Goal: Find specific page/section: Find specific page/section

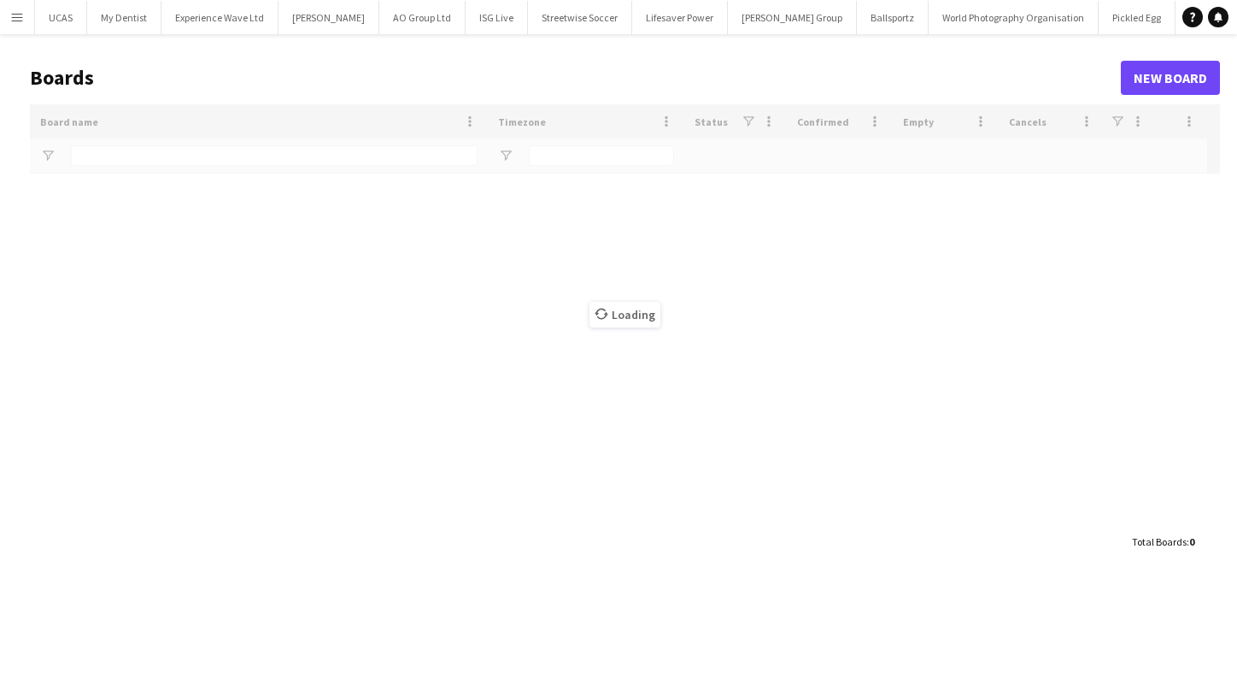
type input "**********"
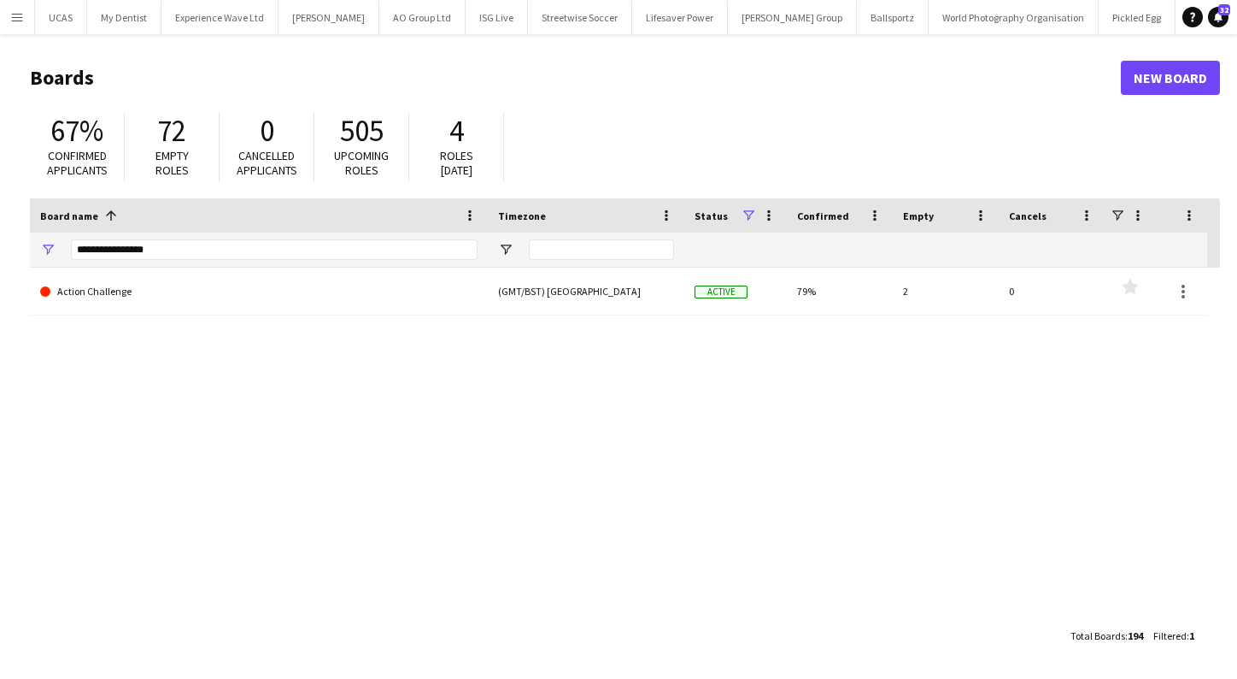
click at [14, 17] on app-icon "Menu" at bounding box center [17, 17] width 14 height 14
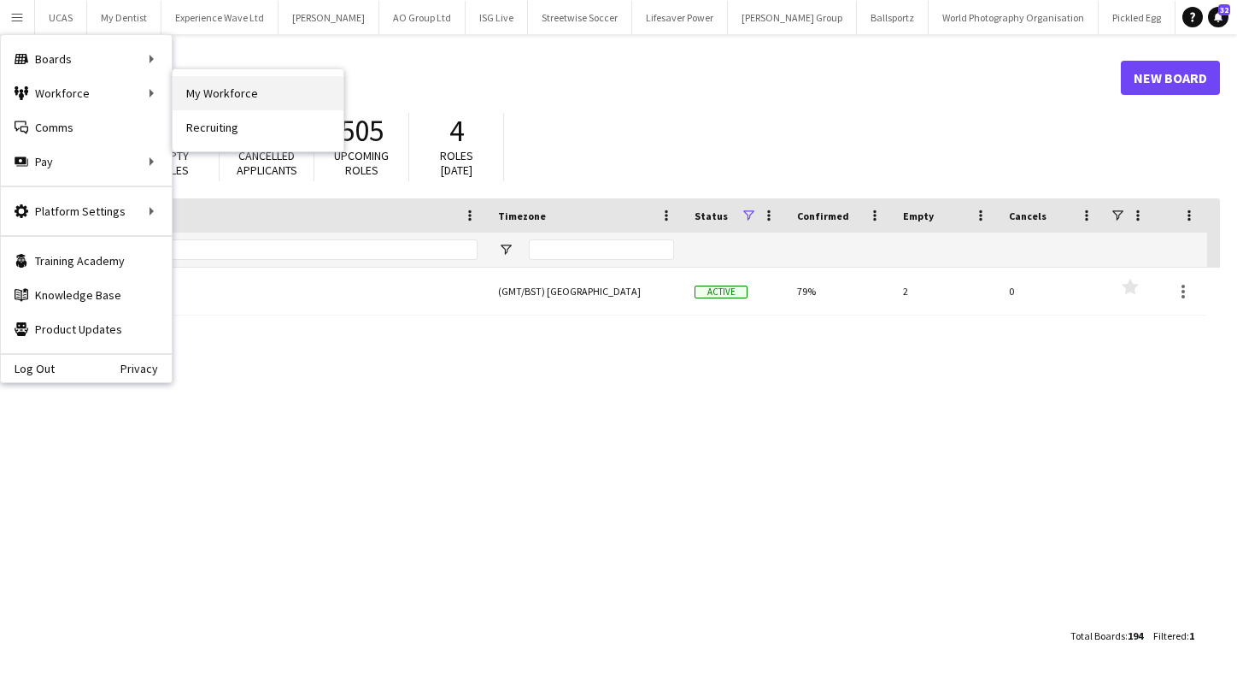
click at [190, 90] on link "My Workforce" at bounding box center [258, 93] width 171 height 34
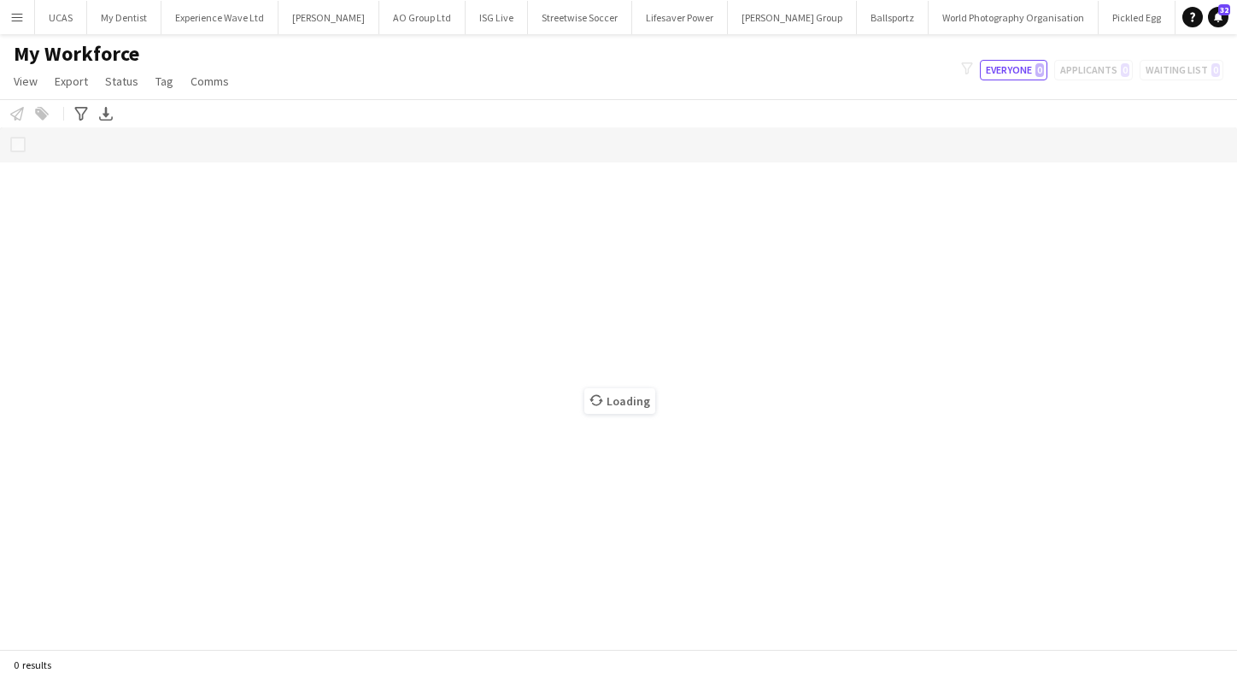
click at [10, 14] on app-icon "Menu" at bounding box center [17, 17] width 14 height 14
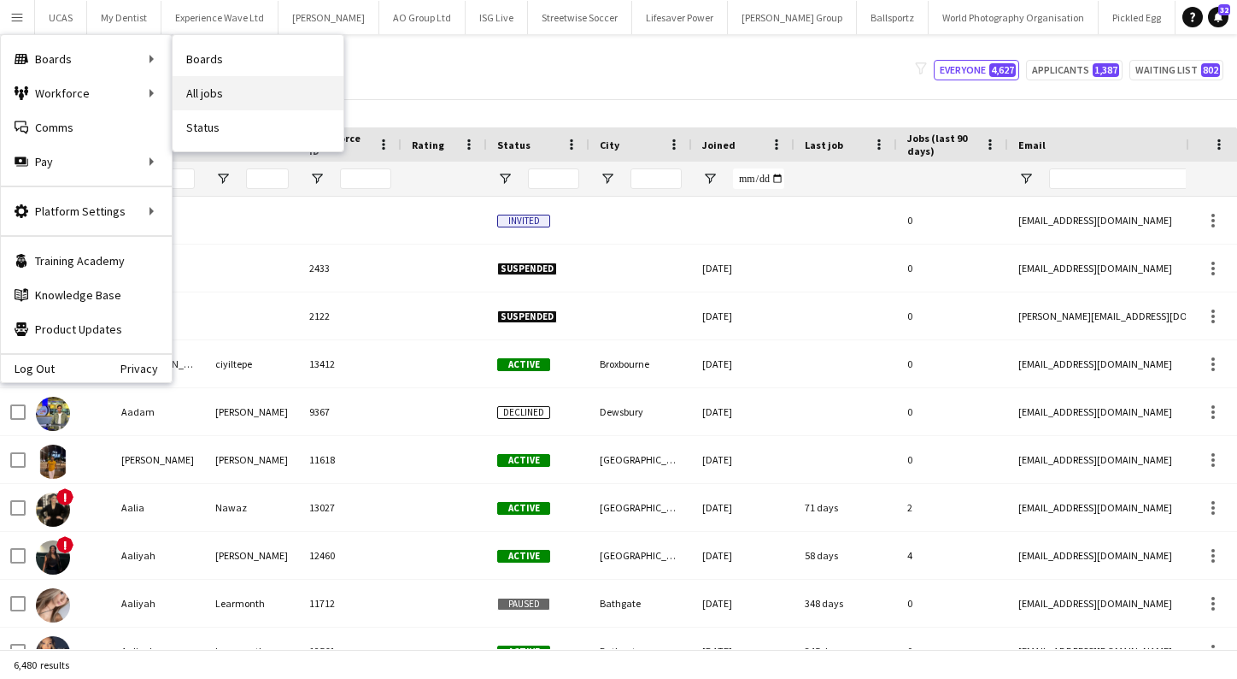
click at [206, 91] on link "All jobs" at bounding box center [258, 93] width 171 height 34
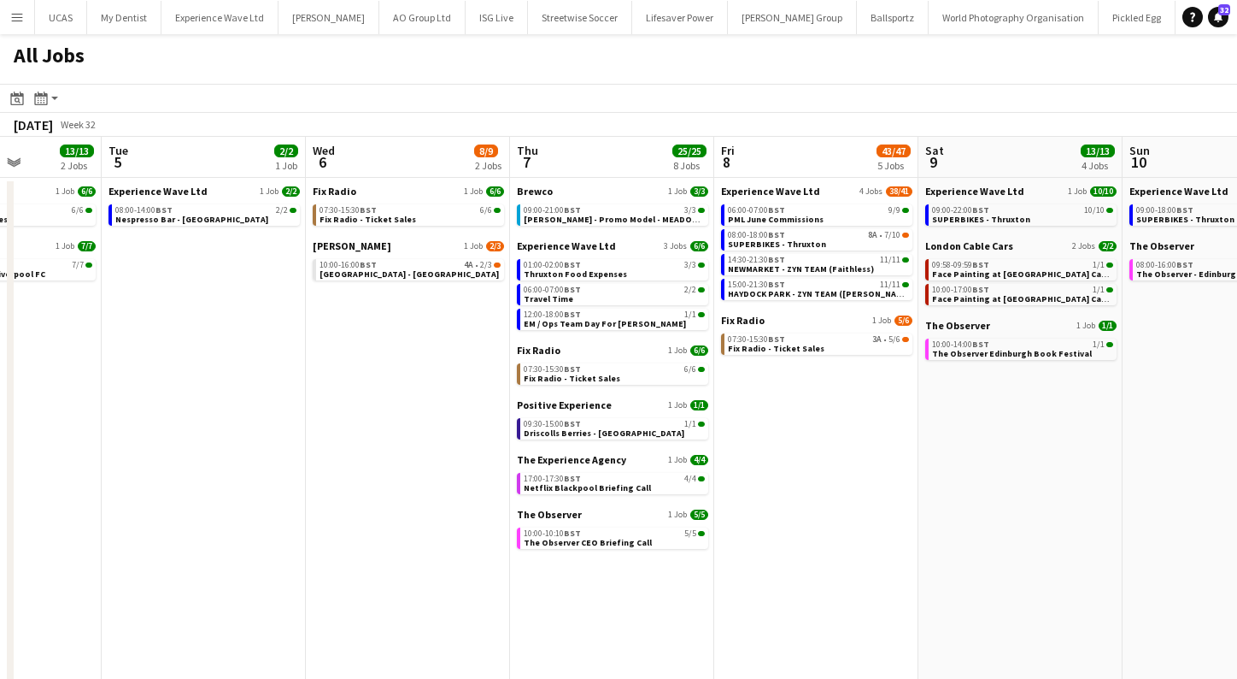
scroll to position [0, 719]
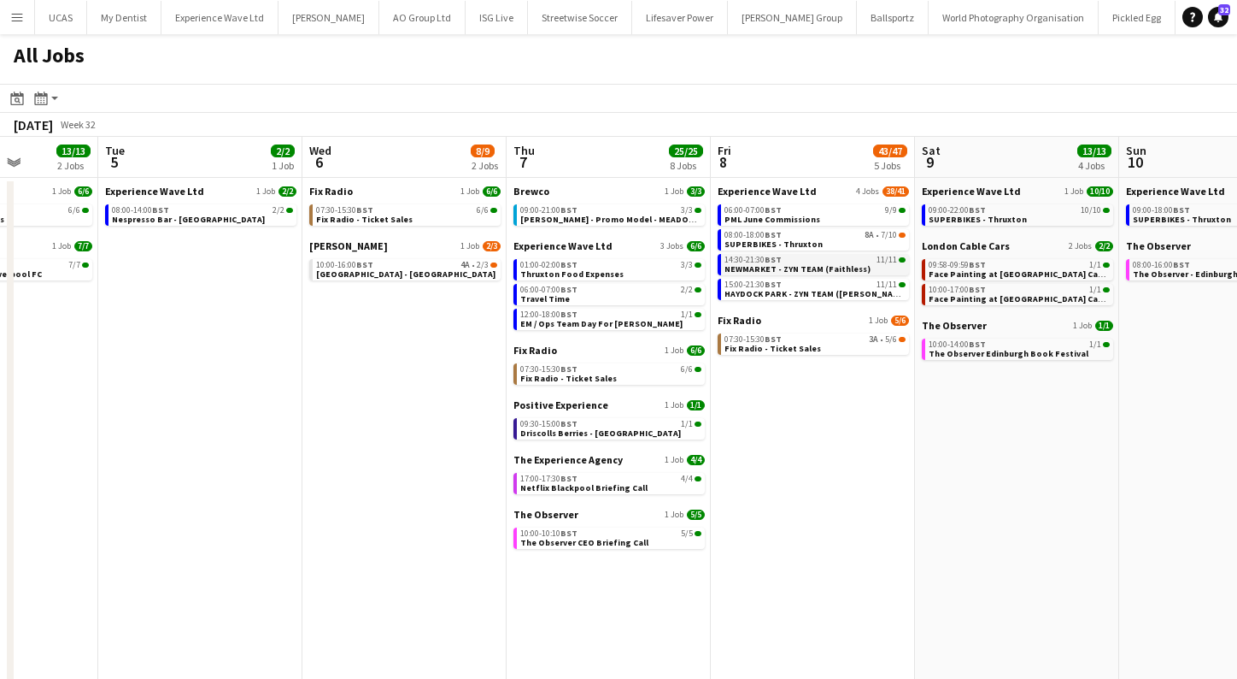
click at [797, 272] on span "NEWMARKET - ZYN TEAM (Faithless)" at bounding box center [798, 268] width 146 height 11
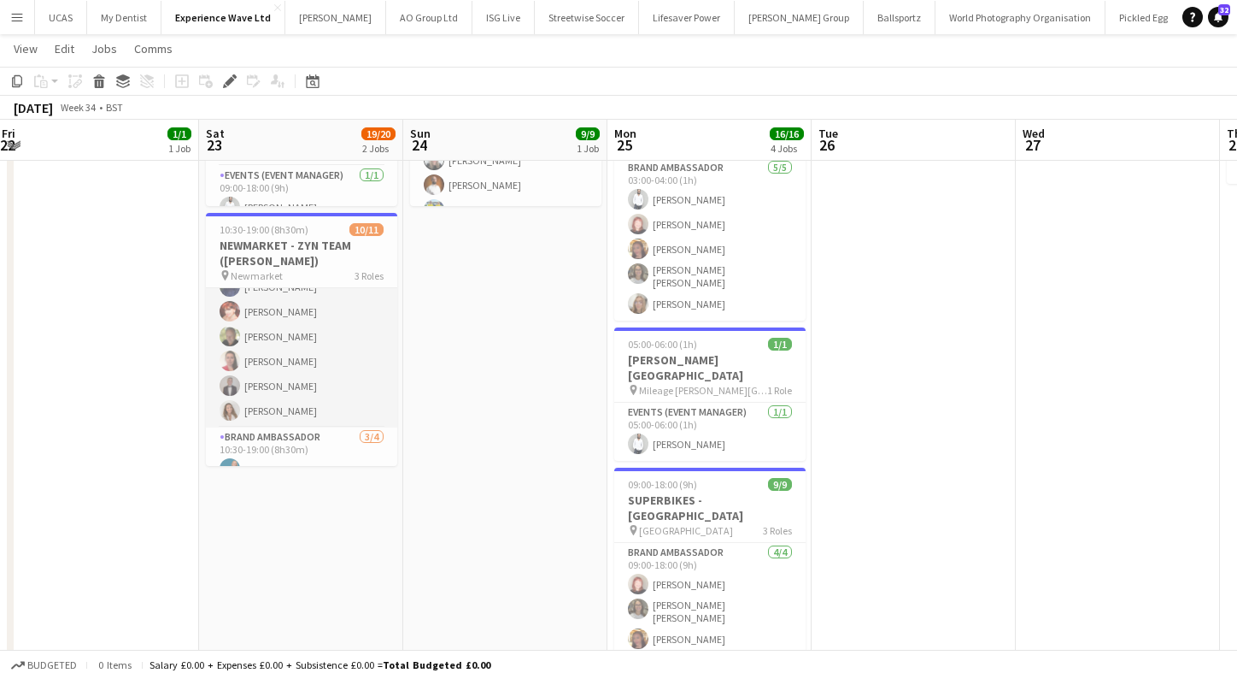
scroll to position [41, 0]
